Goal: Register for event/course

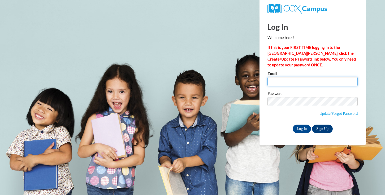
click at [306, 82] on input "Email" at bounding box center [313, 81] width 90 height 9
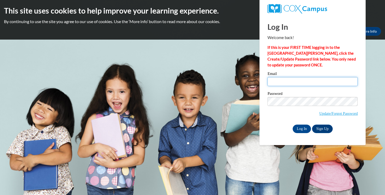
type input "amallas@waukesha.k12.wi.us"
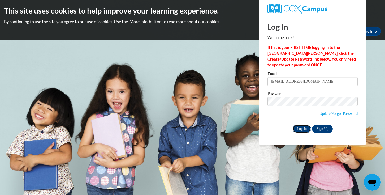
click at [302, 130] on input "Log In" at bounding box center [302, 129] width 19 height 8
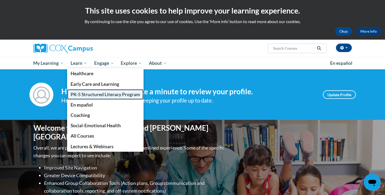
click at [89, 96] on span "PK-5 Structured Literacy Program" at bounding box center [106, 95] width 70 height 6
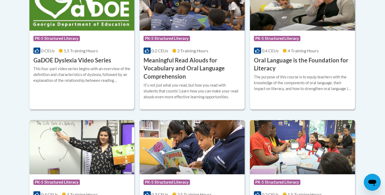
scroll to position [396, 0]
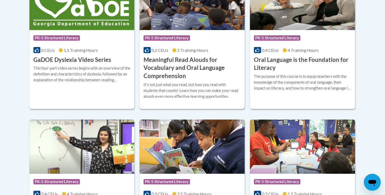
click at [169, 70] on h3 "Meaningful Read Alouds for Vocabulary and Oral Language Comprehension" at bounding box center [192, 68] width 97 height 24
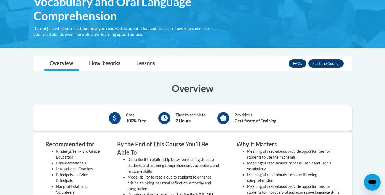
scroll to position [115, 0]
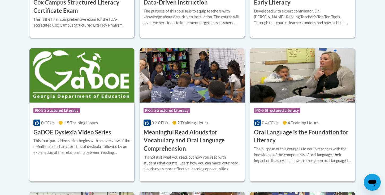
scroll to position [326, 0]
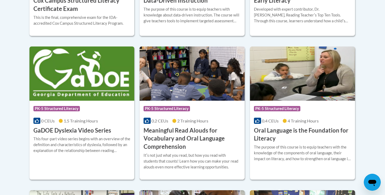
click at [172, 138] on h3 "Meaningful Read Alouds for Vocabulary and Oral Language Comprehension" at bounding box center [192, 138] width 97 height 24
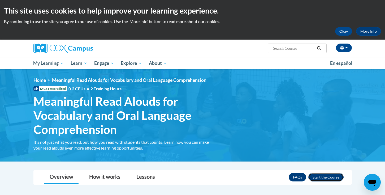
click at [325, 174] on button "Enroll" at bounding box center [326, 177] width 35 height 8
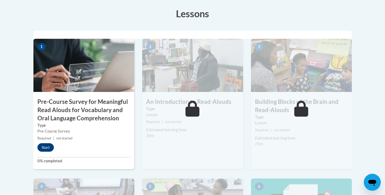
scroll to position [160, 0]
click at [48, 150] on button "Start" at bounding box center [45, 147] width 16 height 8
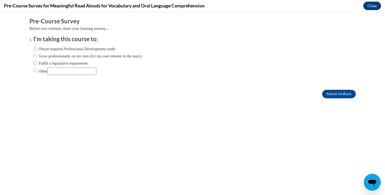
scroll to position [0, 0]
click at [80, 63] on label "Fulfill a legislative requirement." at bounding box center [61, 63] width 56 height 6
click at [37, 63] on input "Fulfill a legislative requirement." at bounding box center [34, 63] width 3 height 6
radio input "true"
click at [348, 92] on input "Submit feedback" at bounding box center [338, 94] width 33 height 8
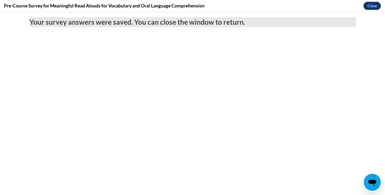
click at [373, 7] on button "Close" at bounding box center [373, 6] width 18 height 8
